Goal: Navigation & Orientation: Find specific page/section

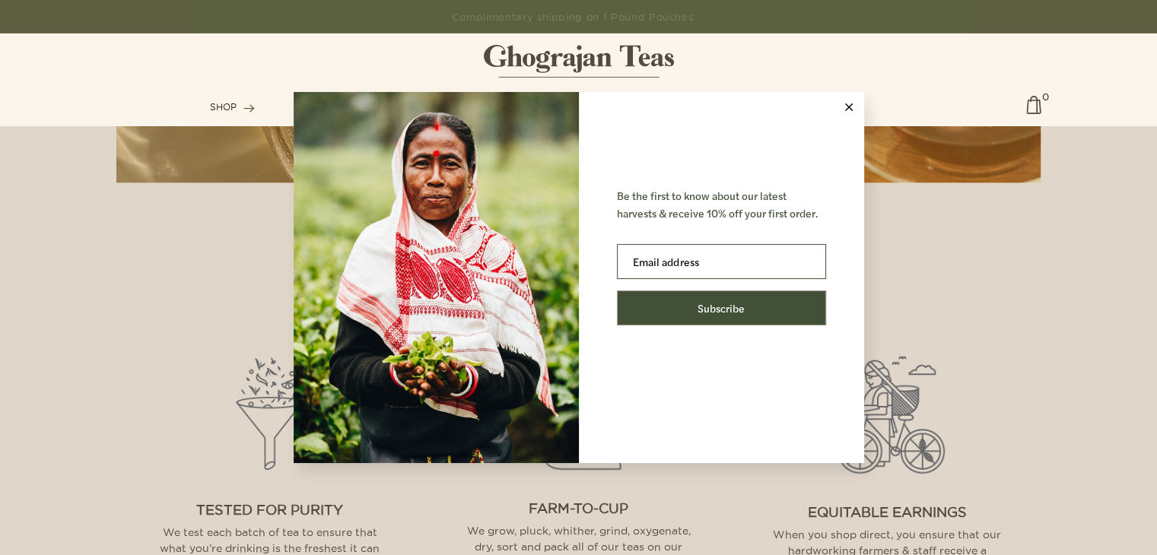
scroll to position [1825, 0]
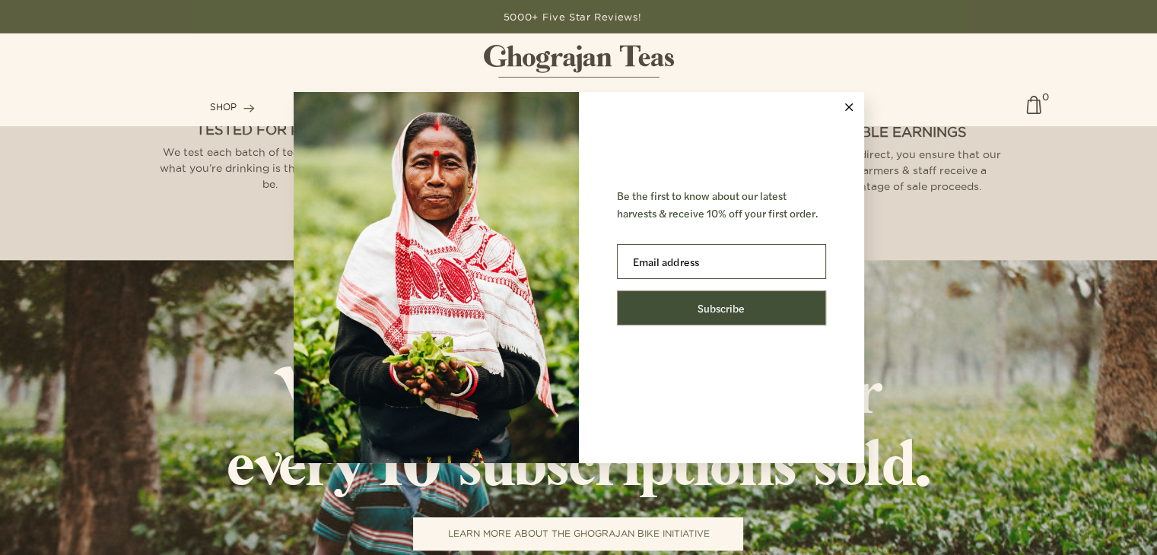
click at [849, 101] on button at bounding box center [849, 107] width 30 height 30
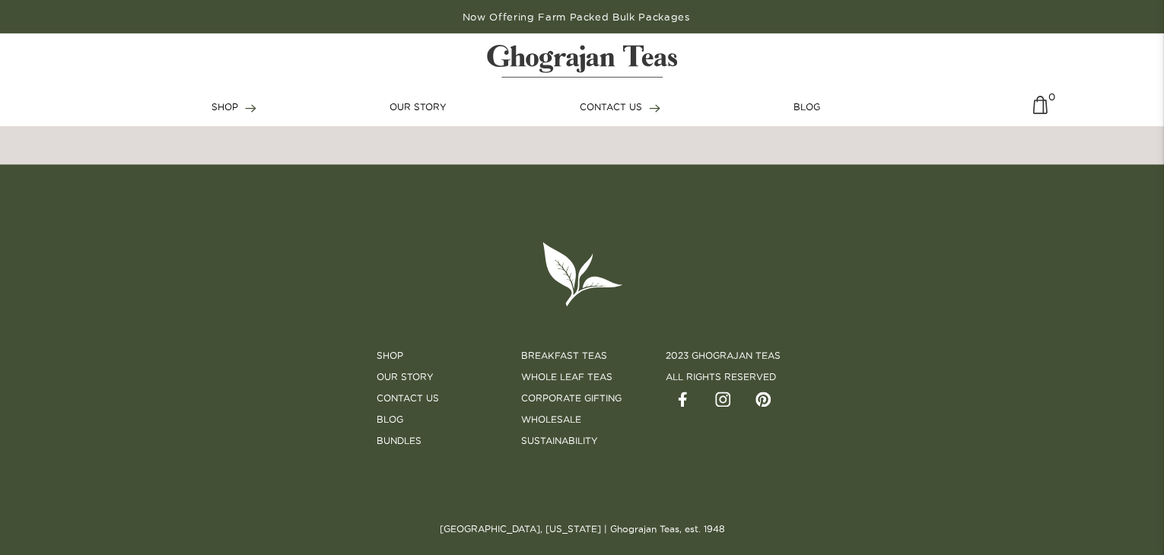
scroll to position [4143, 0]
click at [858, 454] on div "Shop Our Story Contact Us Blog BUNDLES Breakfast Teas Whole Leaf Teas Corporate…" at bounding box center [581, 404] width 867 height 149
click at [550, 418] on link "Wholesale" at bounding box center [551, 420] width 60 height 14
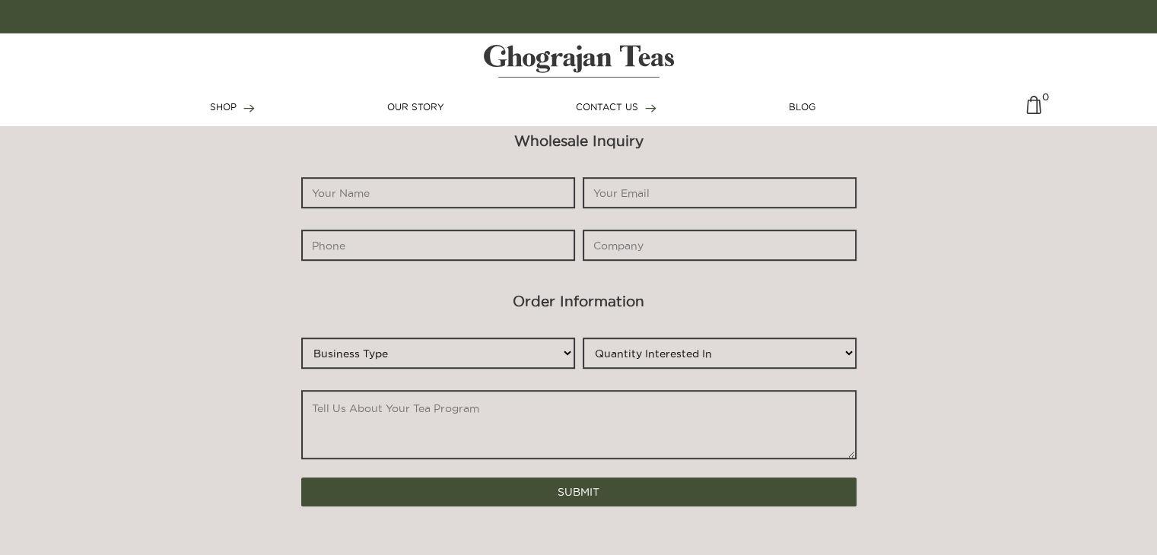
scroll to position [761, 0]
